Goal: Task Accomplishment & Management: Use online tool/utility

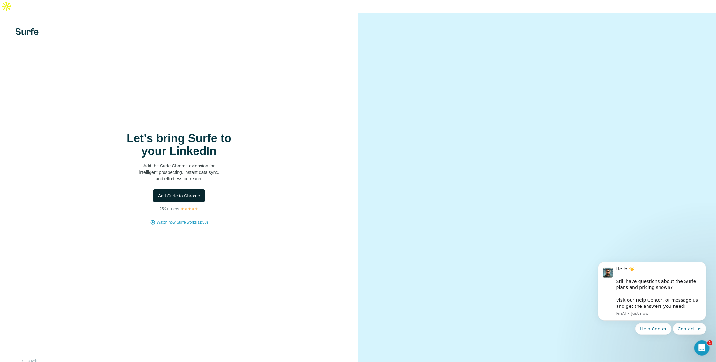
click at [188, 192] on span "Add Surfe to Chrome" at bounding box center [179, 195] width 42 height 6
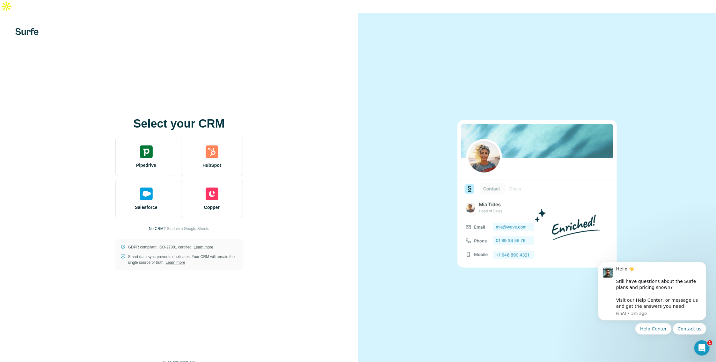
click at [184, 357] on button "I’ll do this manually" at bounding box center [178, 362] width 41 height 10
